Goal: Navigation & Orientation: Find specific page/section

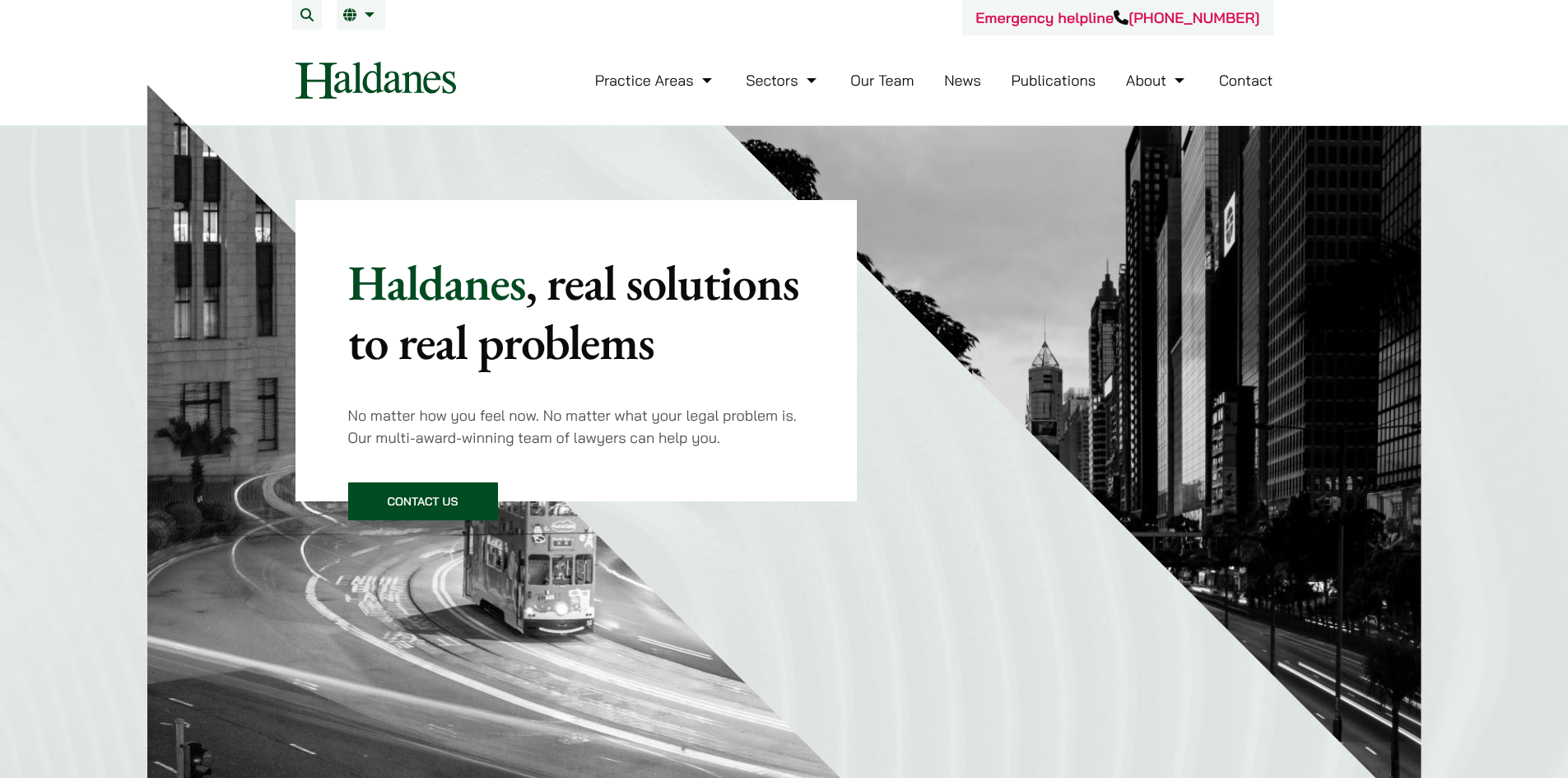
click at [879, 79] on link "Our Team" at bounding box center [882, 80] width 63 height 19
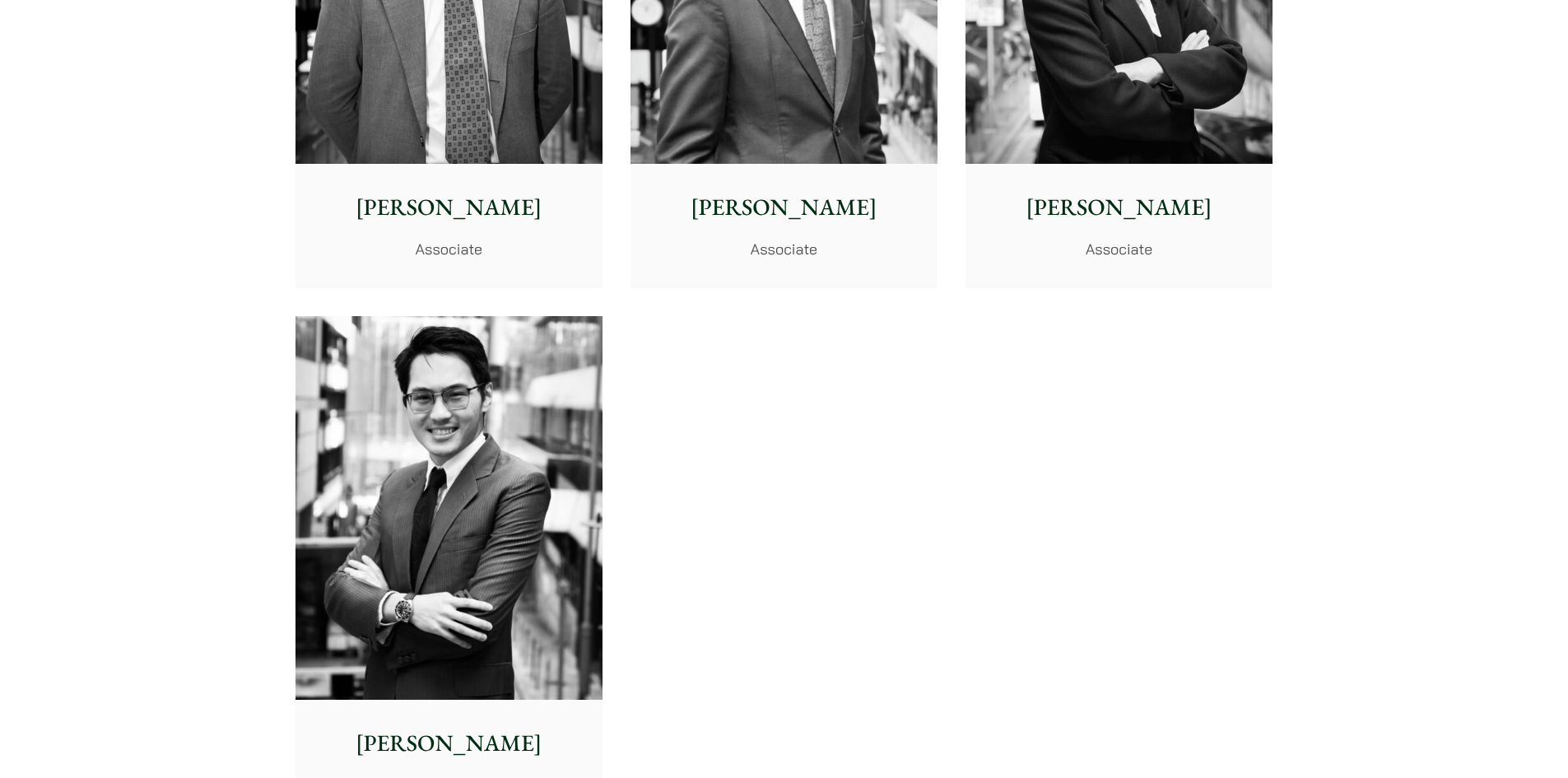
scroll to position [6752, 0]
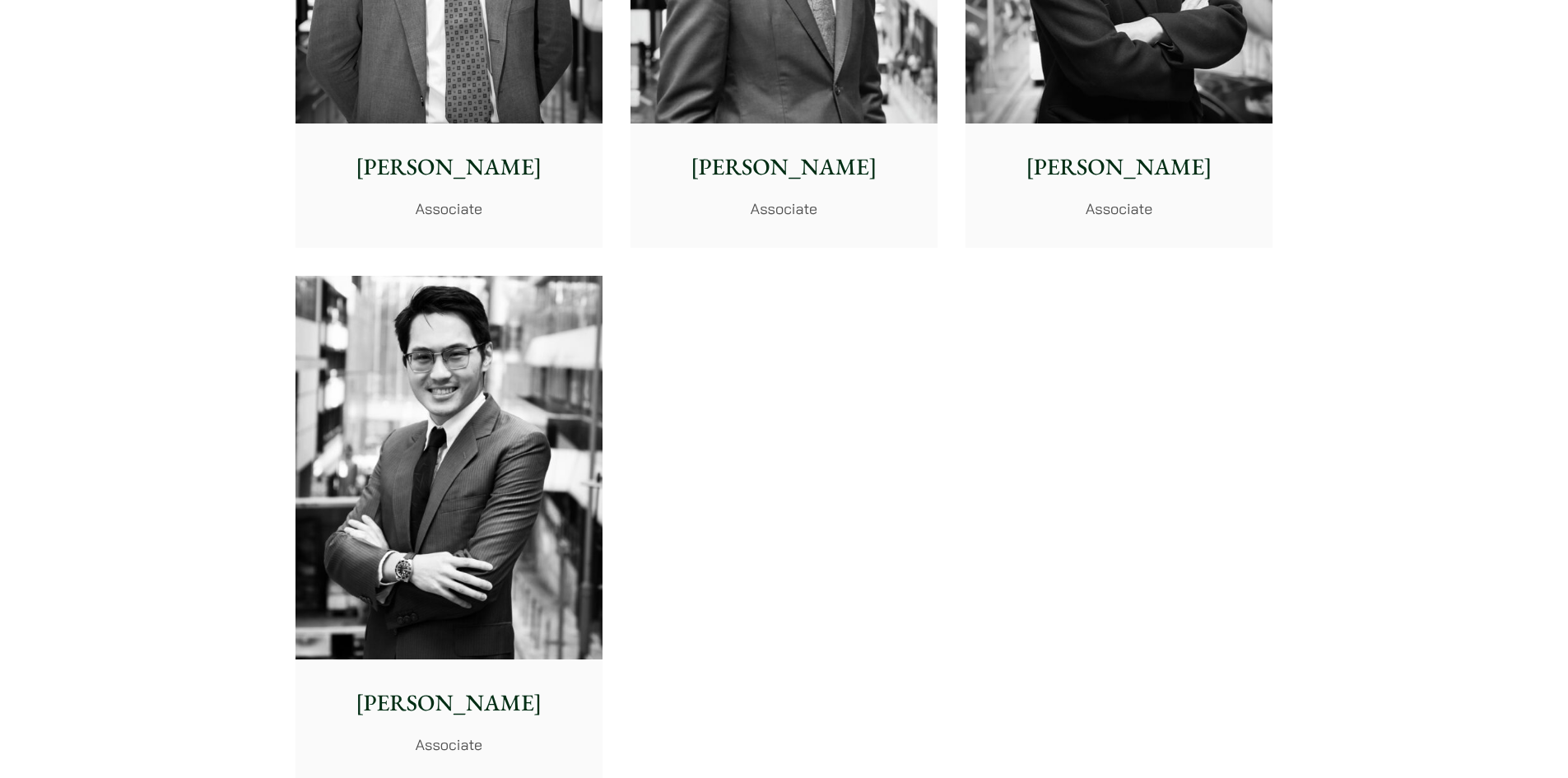
click at [476, 398] on img at bounding box center [449, 467] width 307 height 385
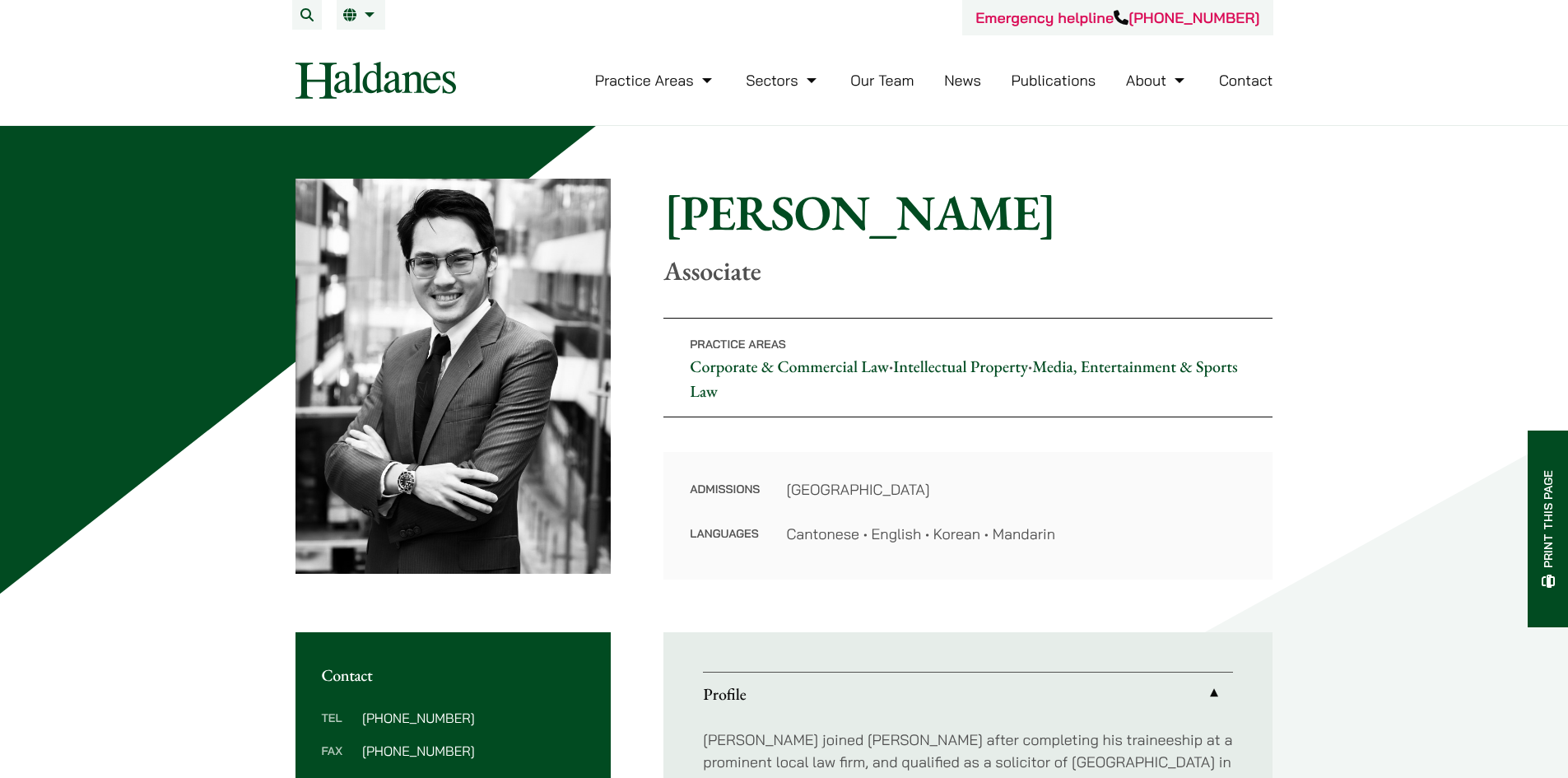
click at [1402, 38] on header "Emergency helpline +852 9763 5524 Practice Areas Antitrust and Competition Law …" at bounding box center [784, 63] width 1568 height 126
click at [359, 12] on link "EN" at bounding box center [362, 15] width 36 height 13
click at [356, 45] on span "繁" at bounding box center [356, 47] width 13 height 16
